Goal: Find specific page/section: Find specific page/section

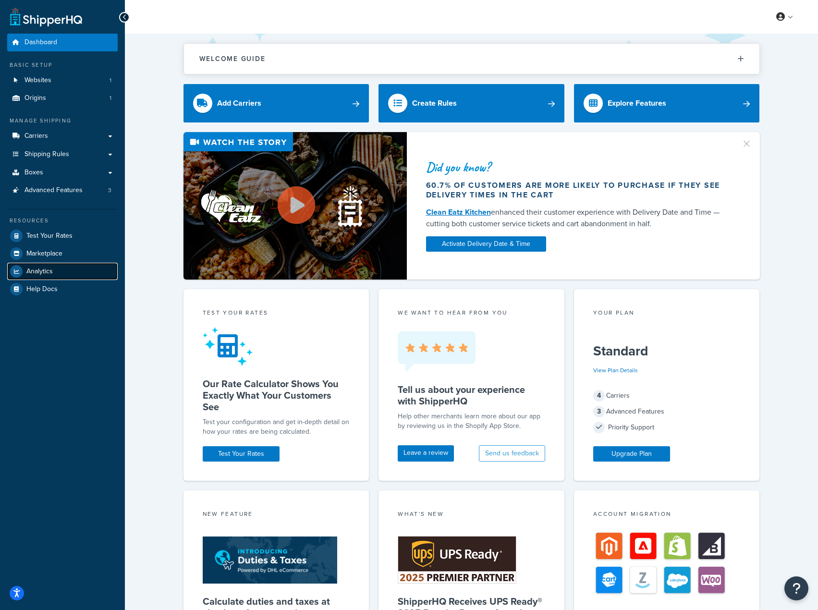
click at [56, 272] on link "Analytics" at bounding box center [62, 271] width 110 height 17
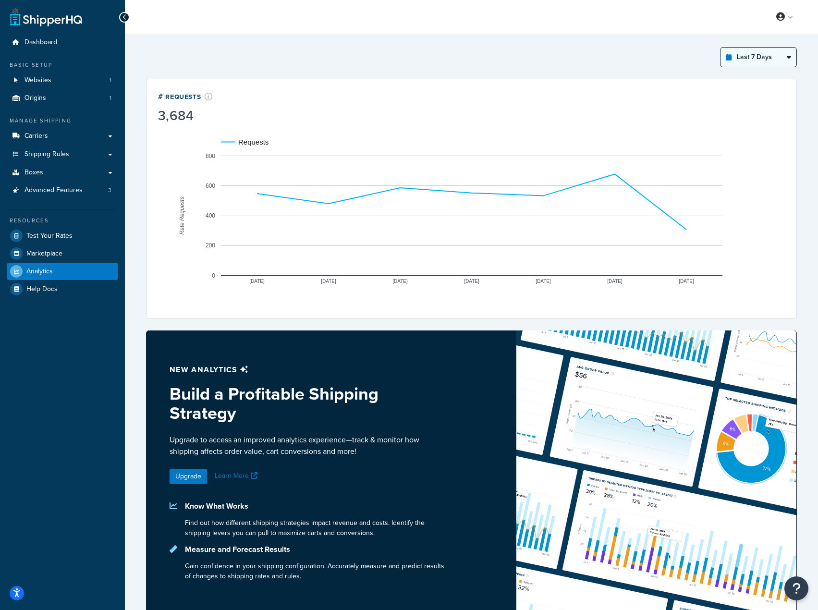
click at [759, 61] on select "Last 24 Hours Last 7 Days Last 30 Days Last 3 Months Last 6 Months Last 12 Mont…" at bounding box center [758, 57] width 76 height 19
select select "last_6_months"
click at [720, 48] on select "Last 24 Hours Last 7 Days Last 30 Days Last 3 Months Last 6 Months Last 12 Mont…" at bounding box center [758, 57] width 76 height 19
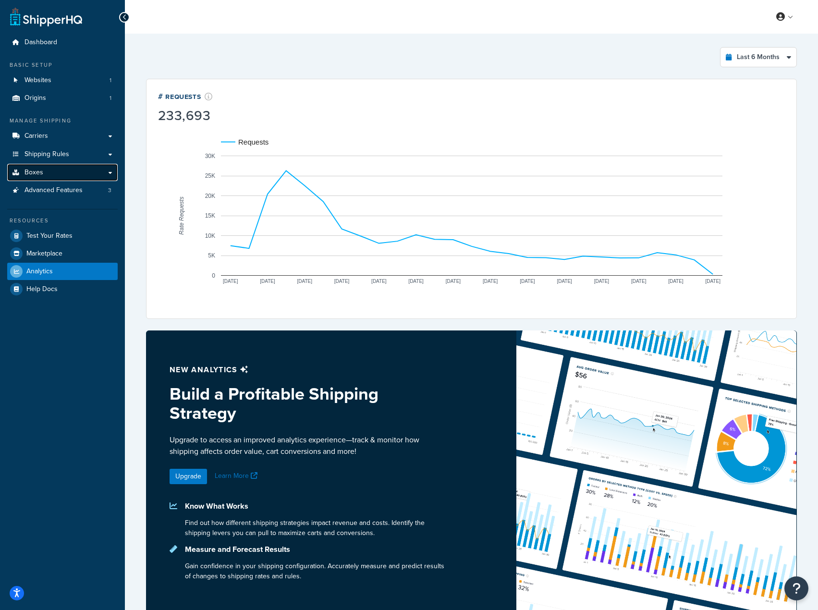
click at [43, 174] on link "Boxes" at bounding box center [62, 173] width 110 height 18
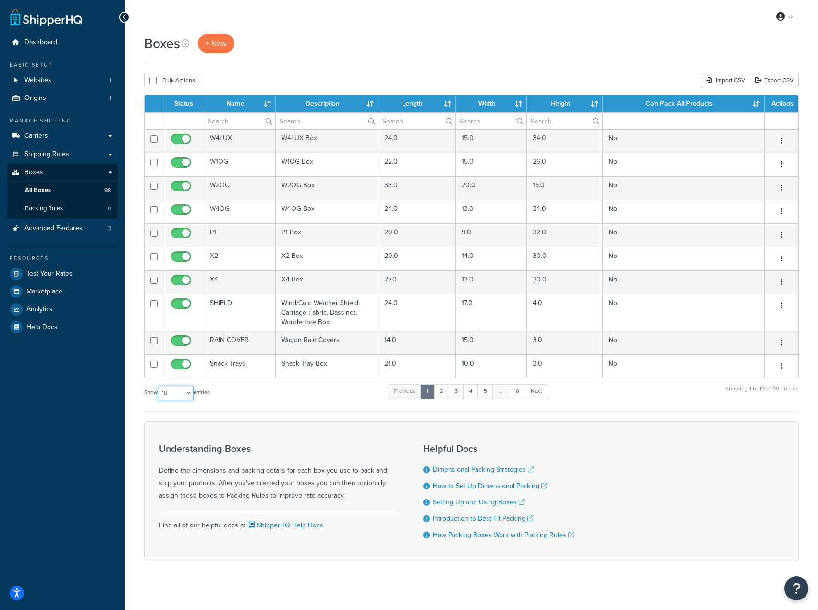
click at [183, 388] on select "10 15 25 50 100 1000" at bounding box center [175, 392] width 36 height 14
select select "100"
click at [158, 386] on select "10 15 25 50 100 1000" at bounding box center [175, 392] width 36 height 14
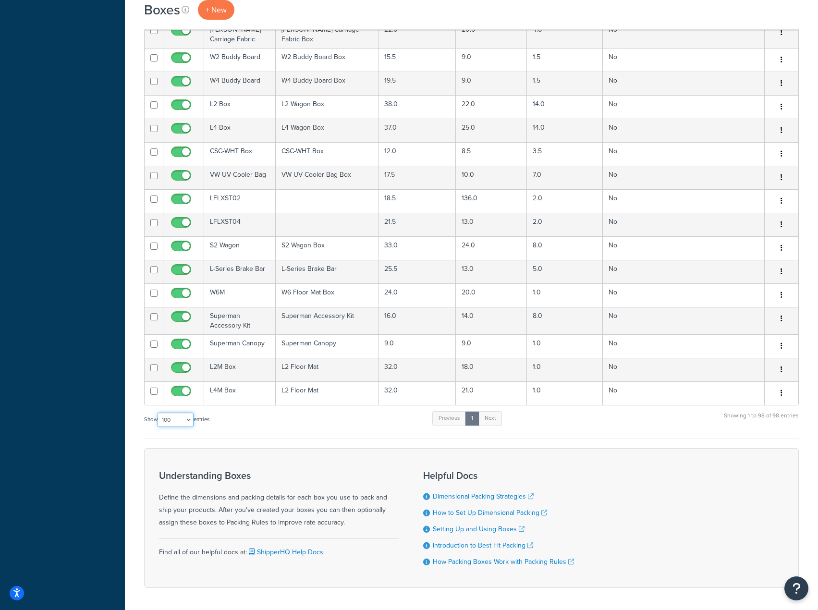
scroll to position [2200, 0]
